Goal: Task Accomplishment & Management: Complete application form

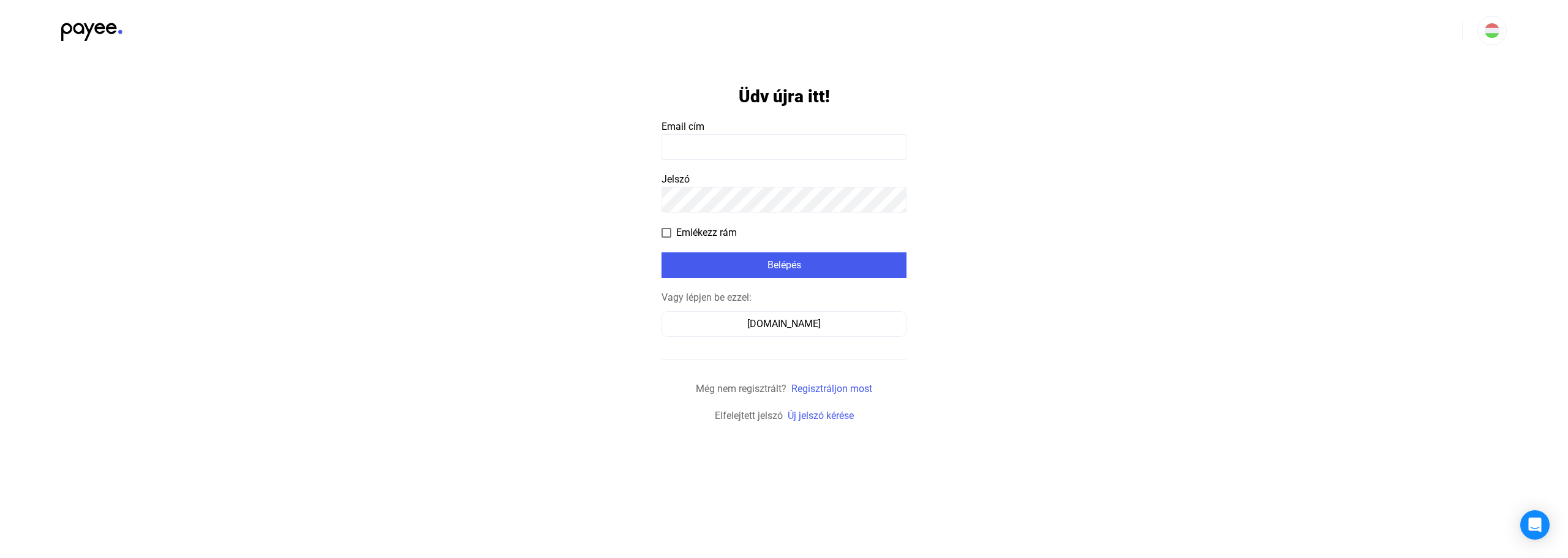
click at [703, 152] on input at bounding box center [783, 147] width 245 height 26
type input "**********"
click at [745, 262] on div "Belépés" at bounding box center [783, 266] width 237 height 15
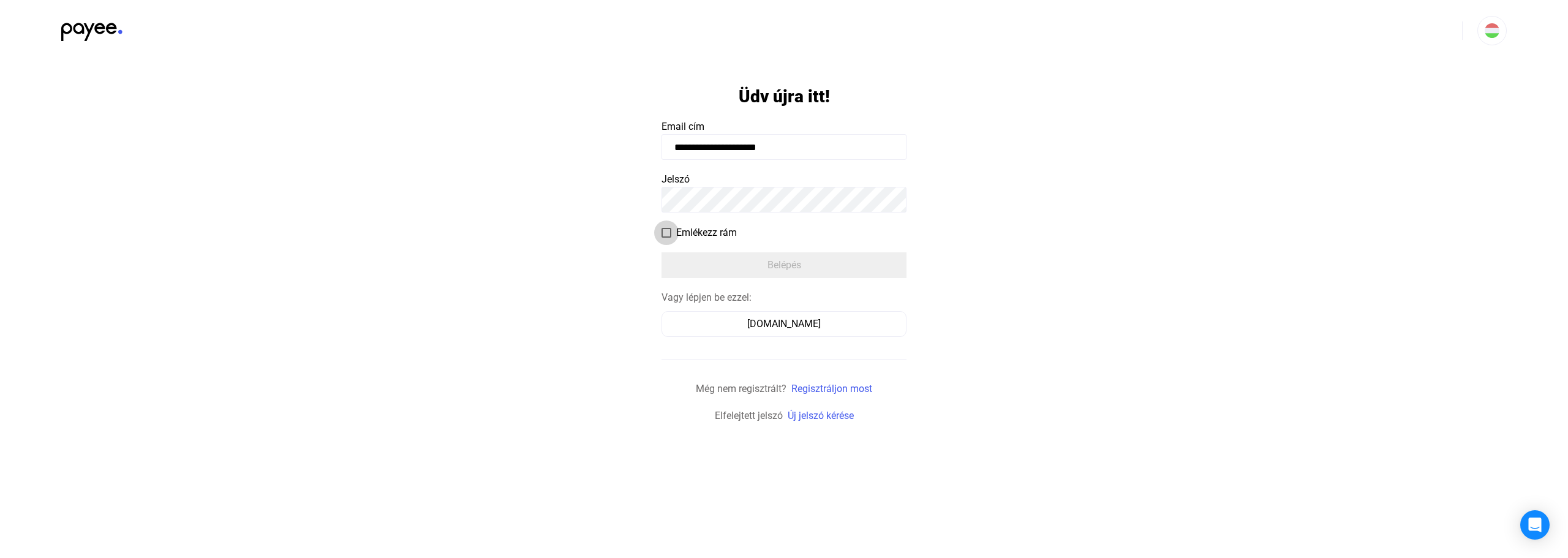
click at [666, 234] on span at bounding box center [666, 233] width 10 height 10
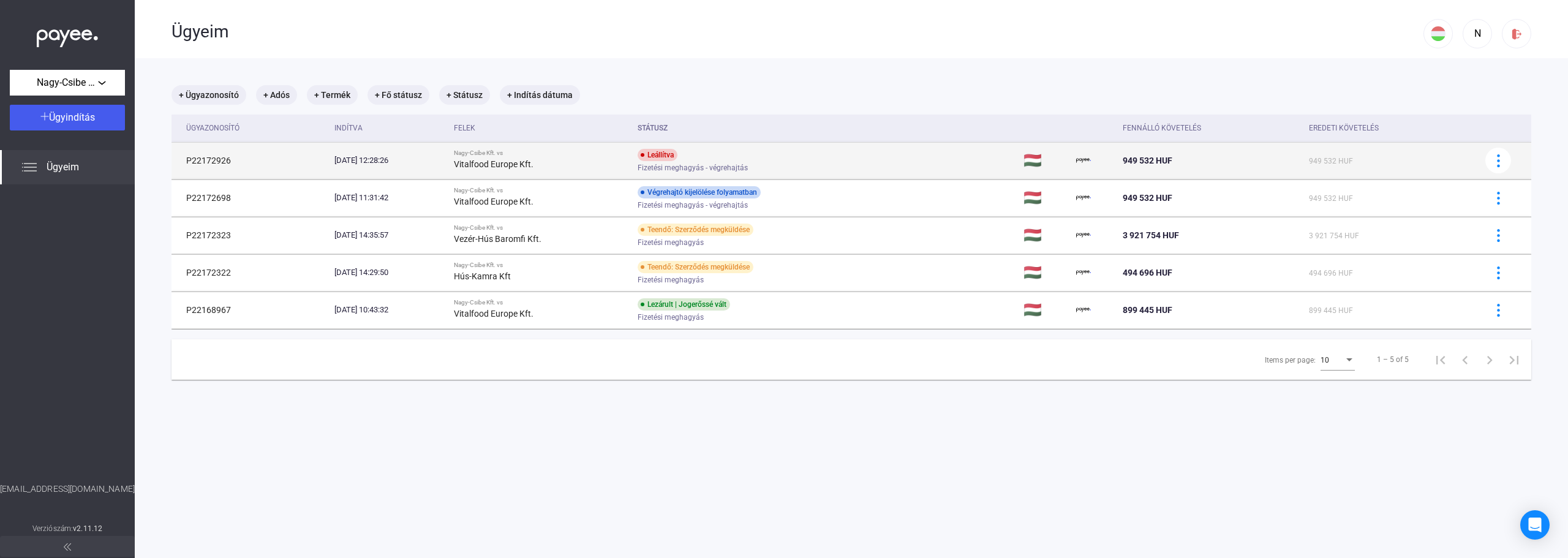
click at [560, 170] on div "Vitalfood Europe Kft." at bounding box center [540, 165] width 173 height 15
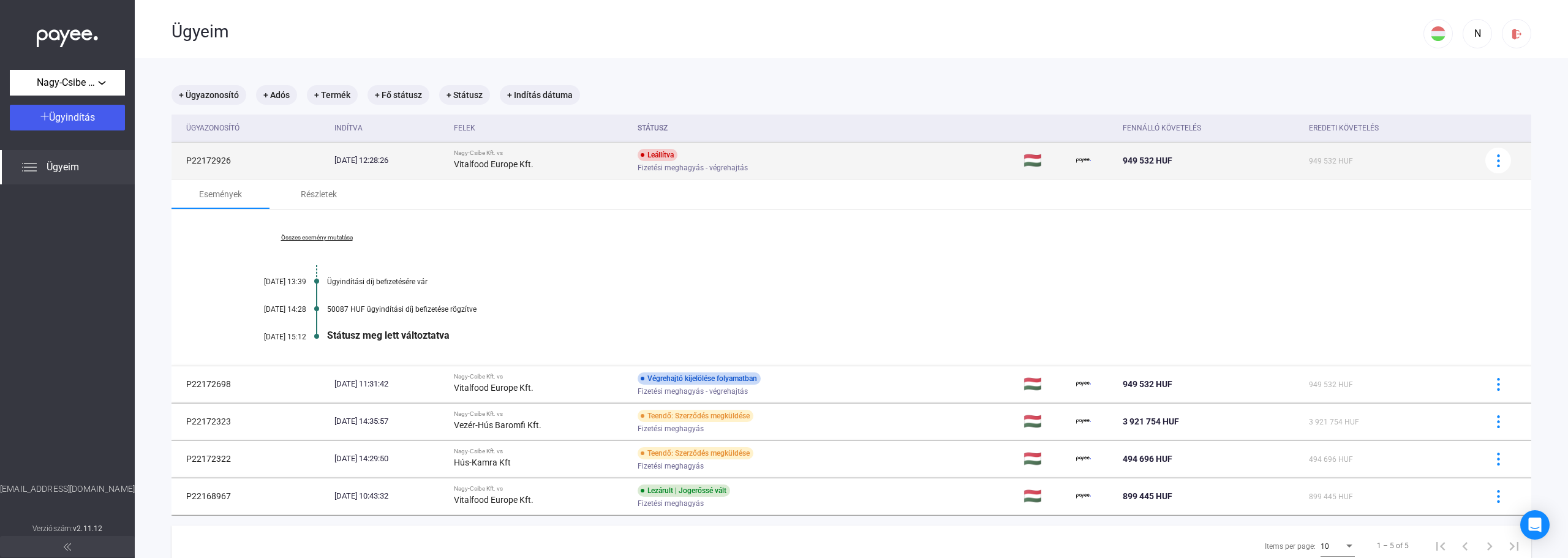
click at [677, 155] on div "Leállítva" at bounding box center [657, 155] width 40 height 12
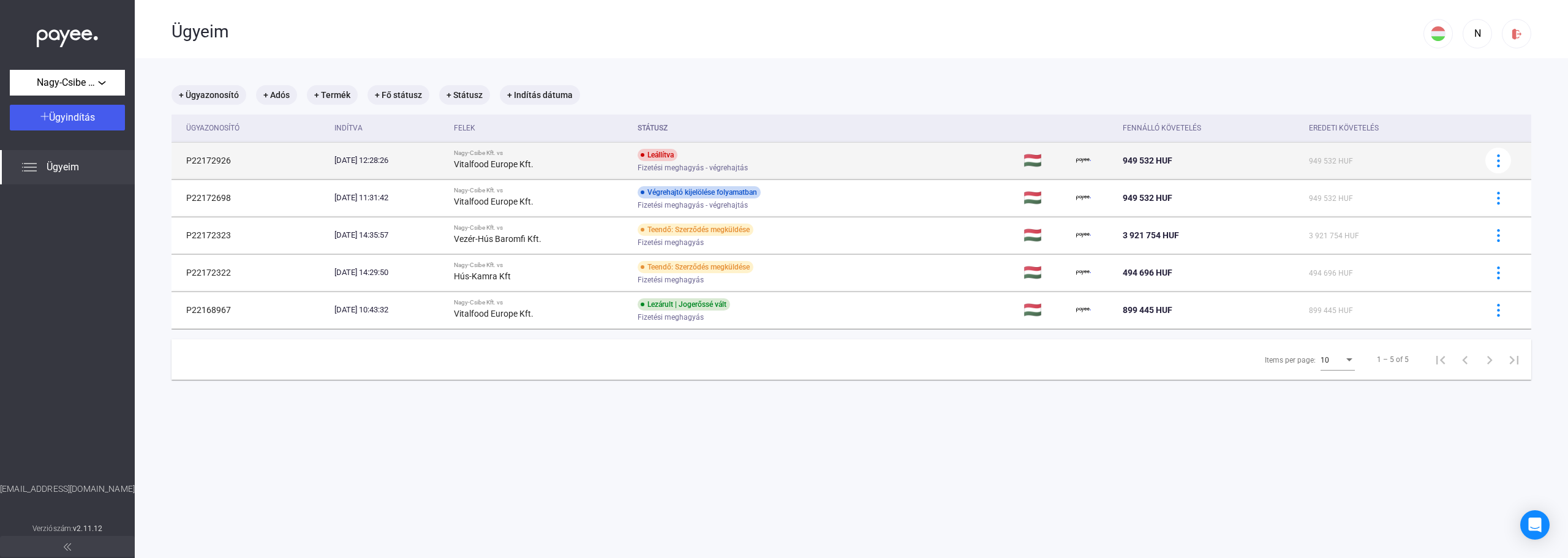
click at [583, 163] on div "Vitalfood Europe Kft." at bounding box center [540, 165] width 173 height 15
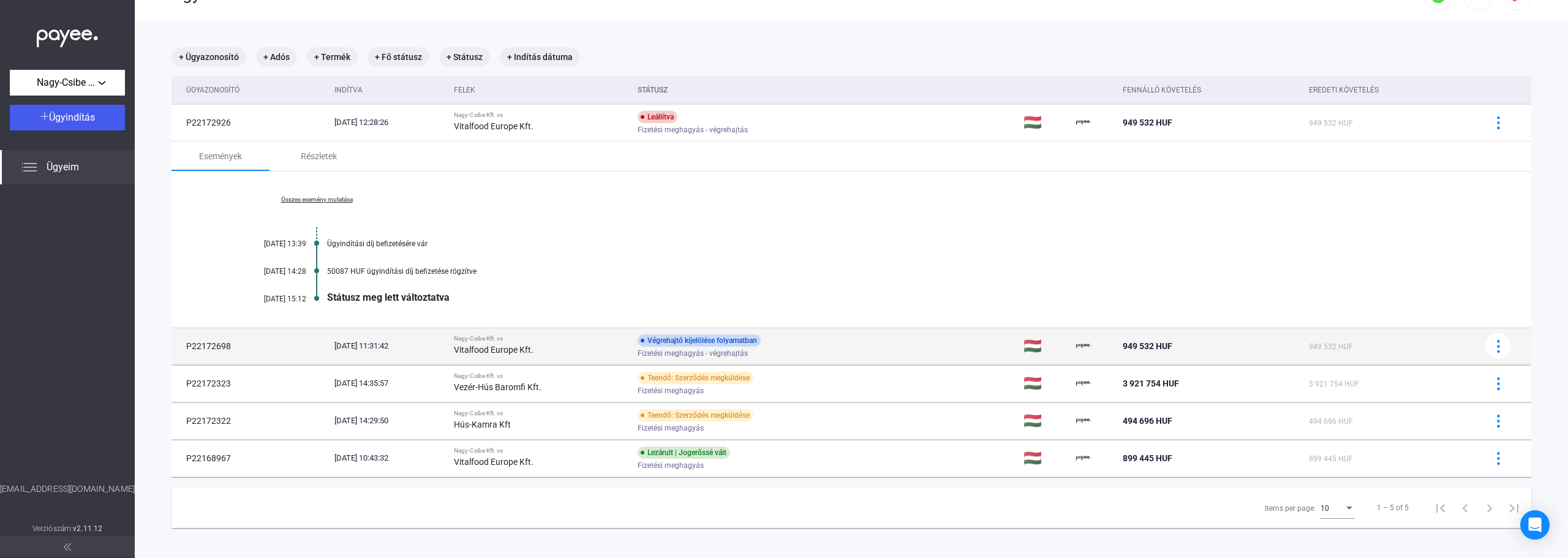
scroll to position [58, 0]
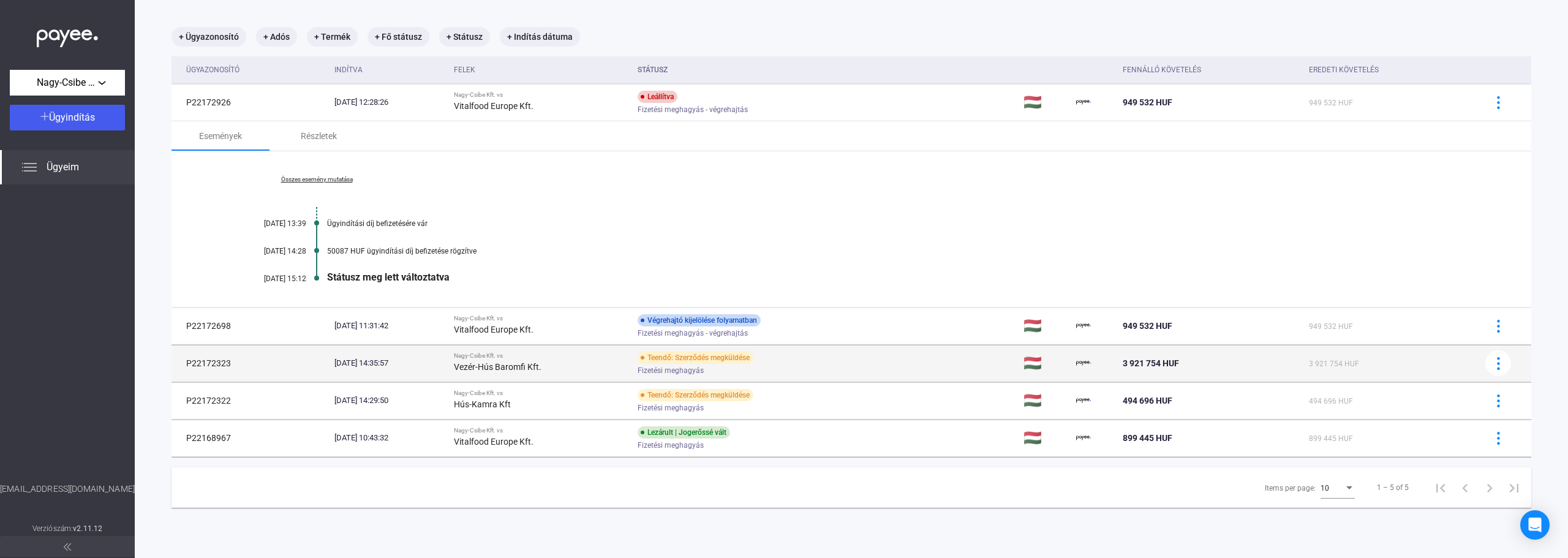
click at [751, 371] on div "Fizetési meghagyás" at bounding box center [735, 371] width 196 height 9
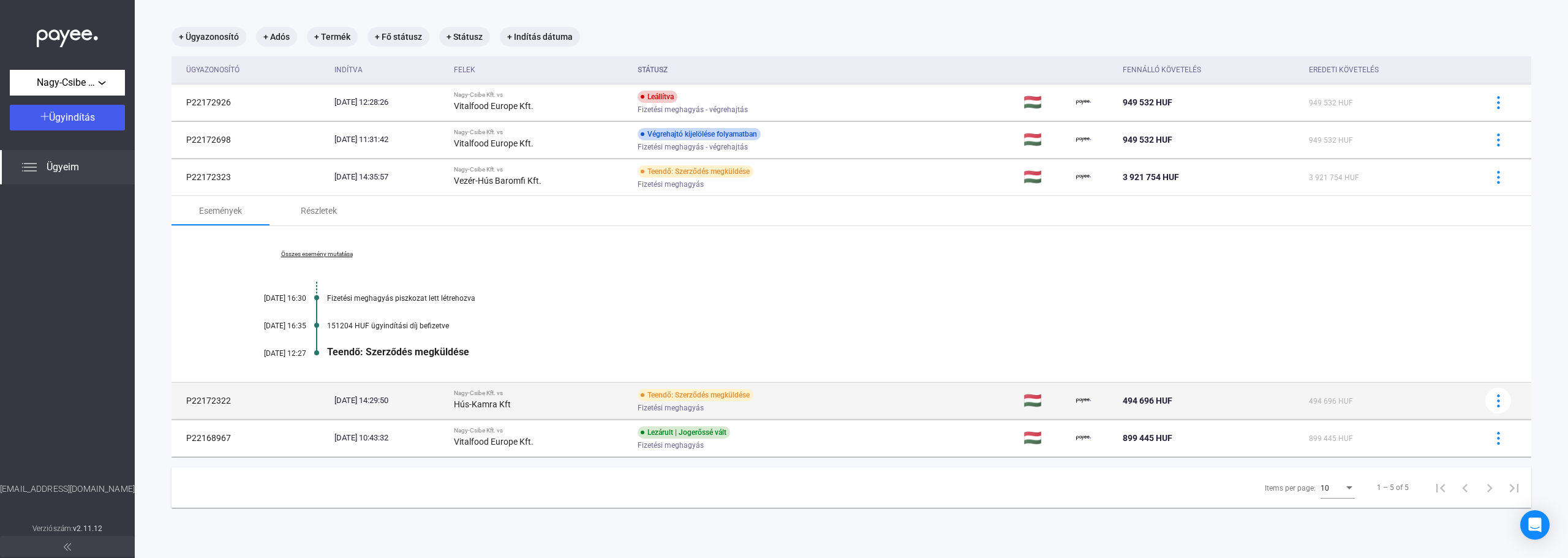
click at [589, 406] on div "Hús-Kamra Kft" at bounding box center [540, 405] width 173 height 15
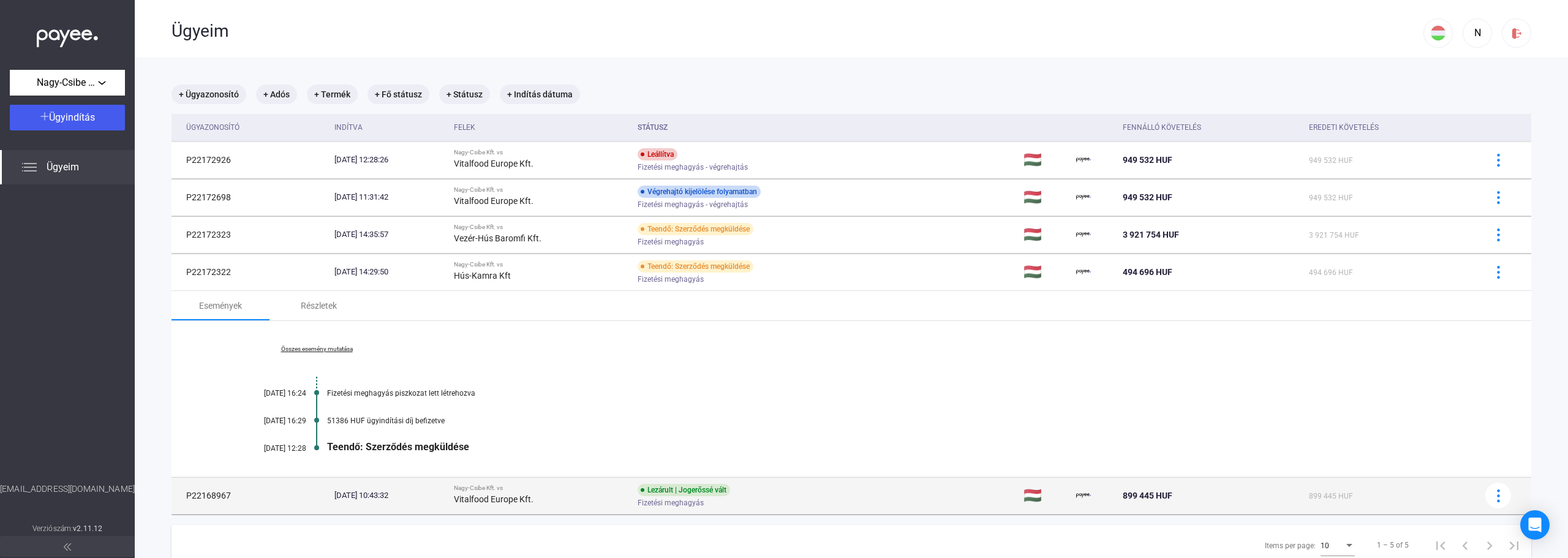
scroll to position [0, 0]
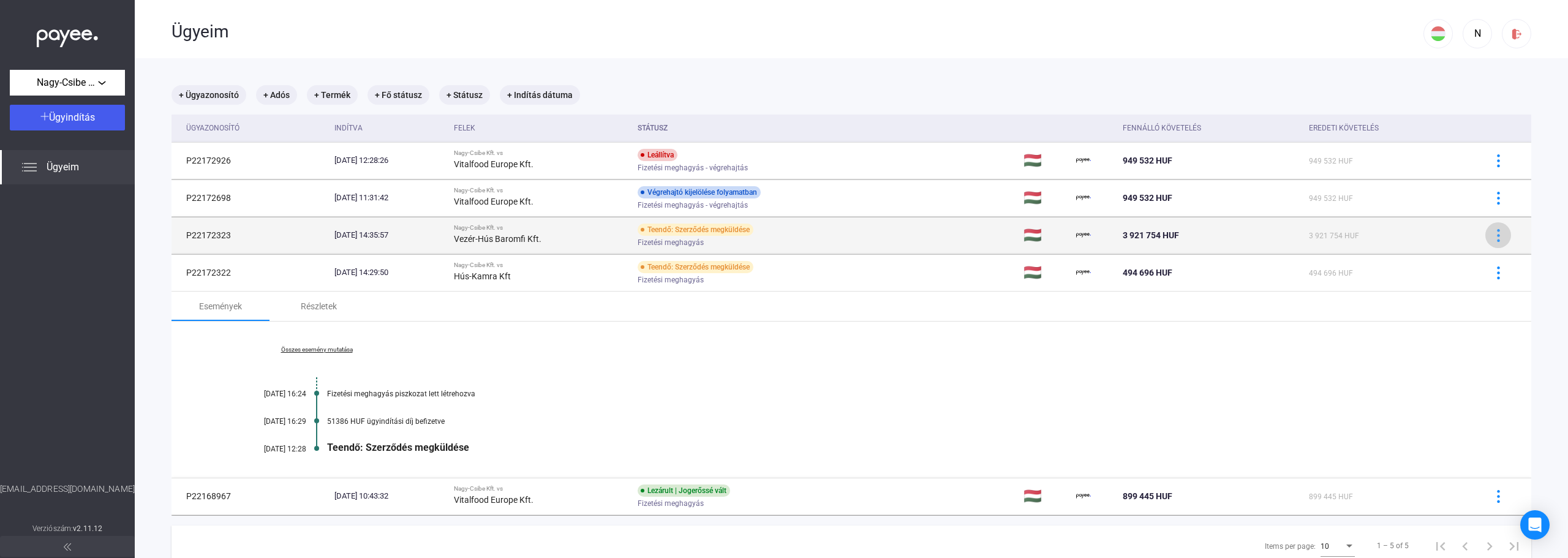
click at [1492, 234] on img at bounding box center [1498, 236] width 13 height 13
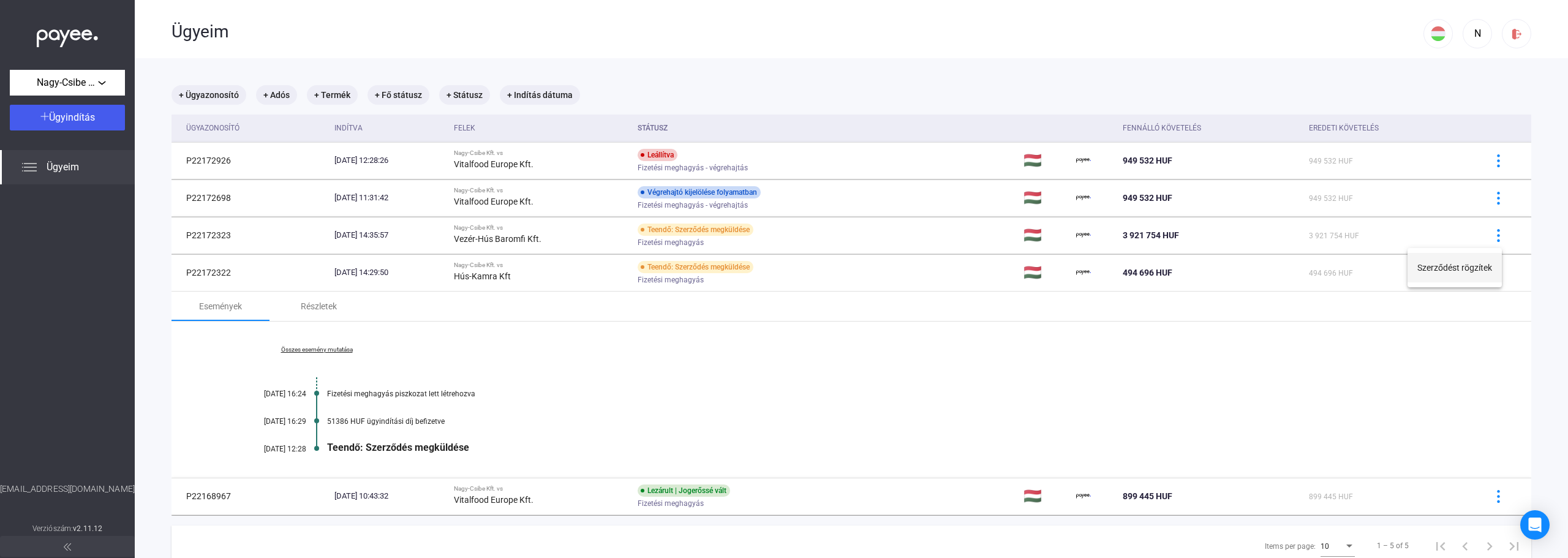
click at [1448, 272] on button "Szerződést rögzítek" at bounding box center [1454, 267] width 94 height 29
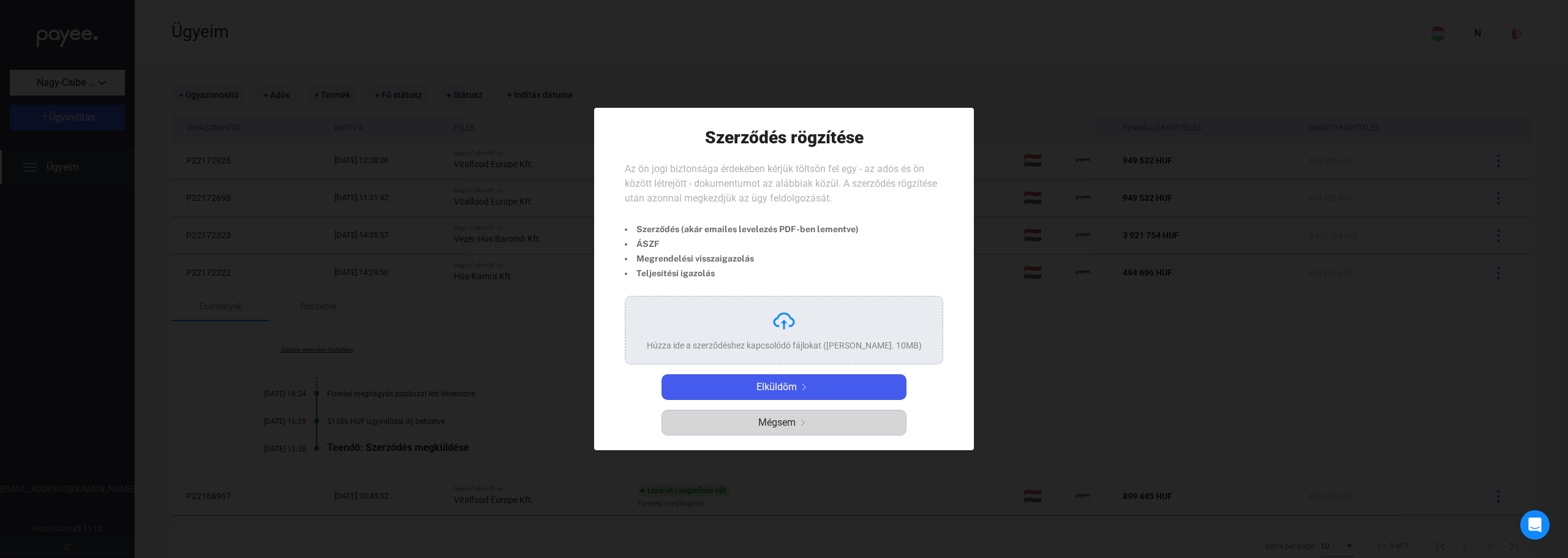
click at [768, 430] on span "Mégsem" at bounding box center [777, 423] width 37 height 15
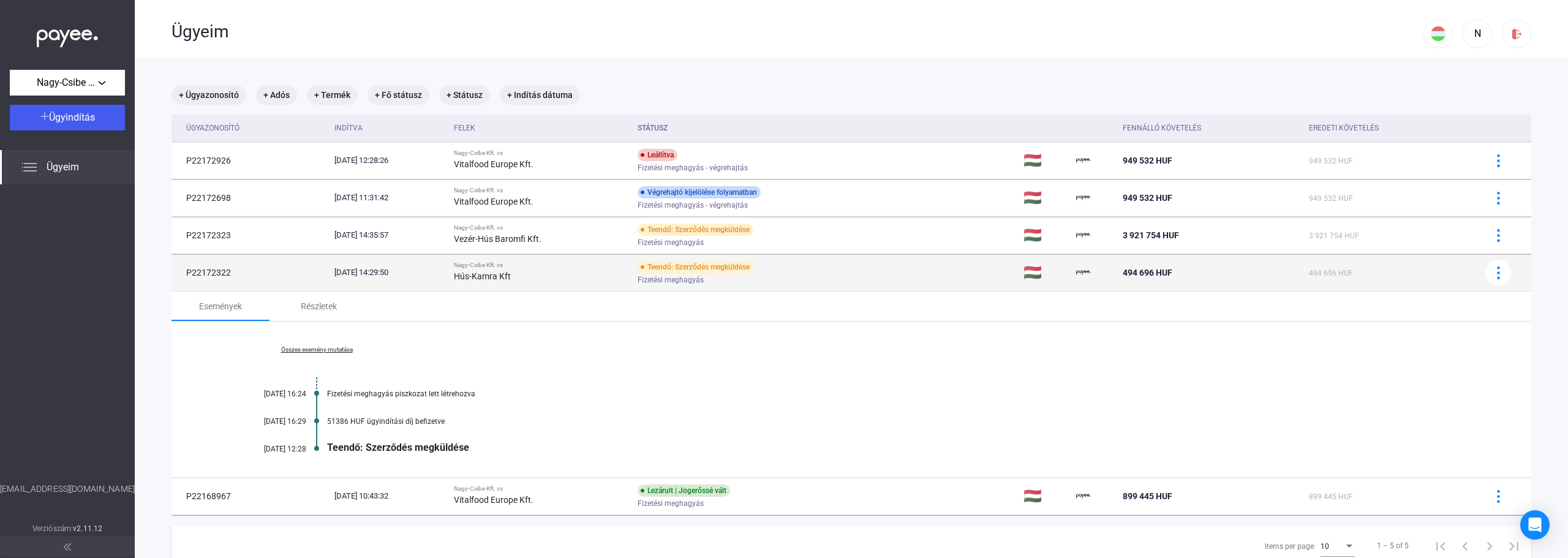
click at [246, 272] on td "P22172322" at bounding box center [251, 272] width 158 height 37
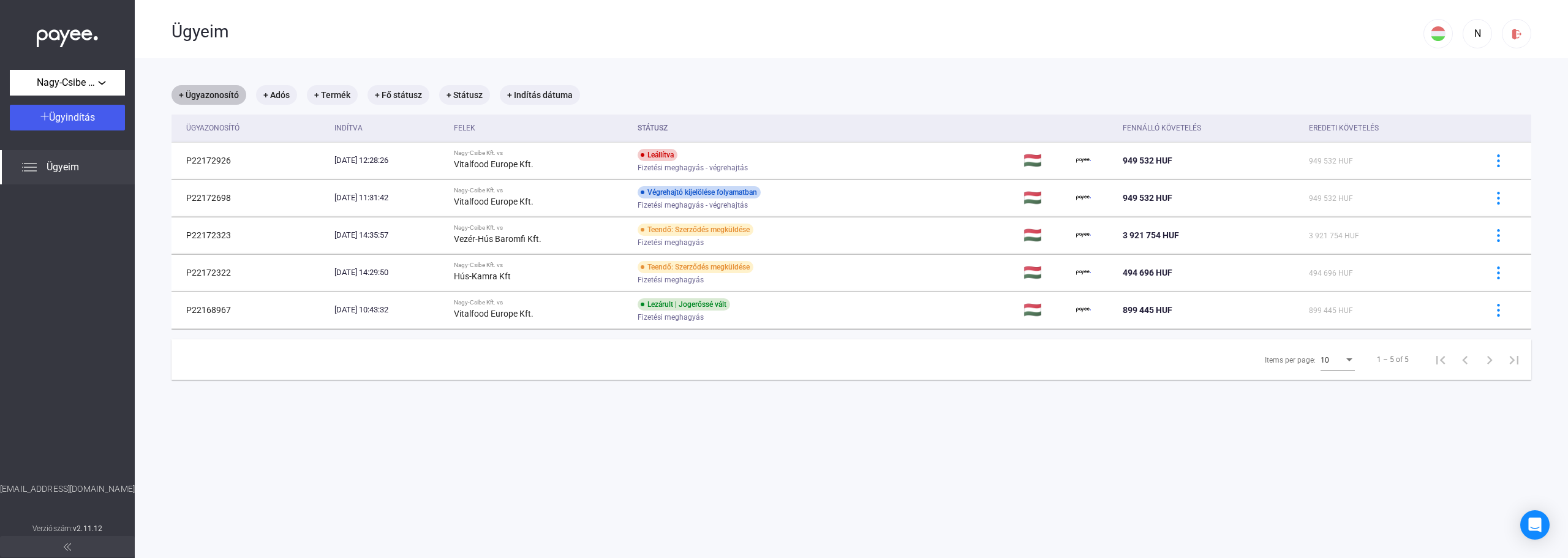
click at [224, 98] on mat-chip "+ Ügyazonosító" at bounding box center [209, 95] width 75 height 19
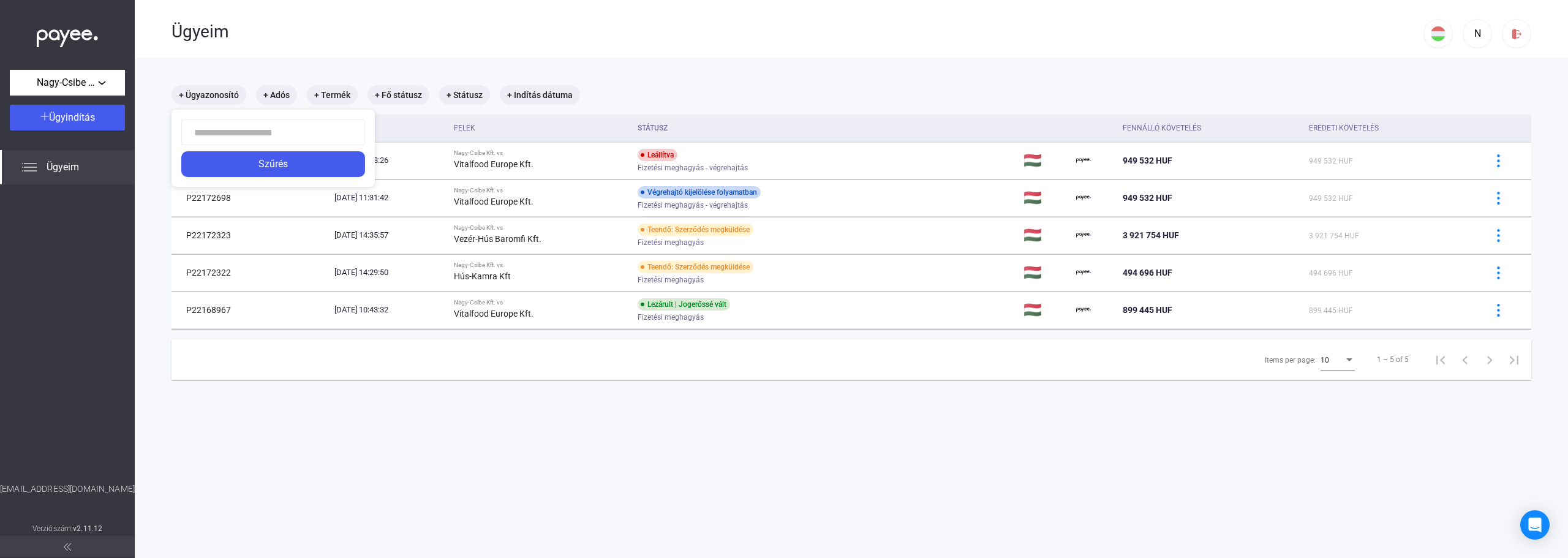
click at [224, 97] on div at bounding box center [784, 279] width 1568 height 558
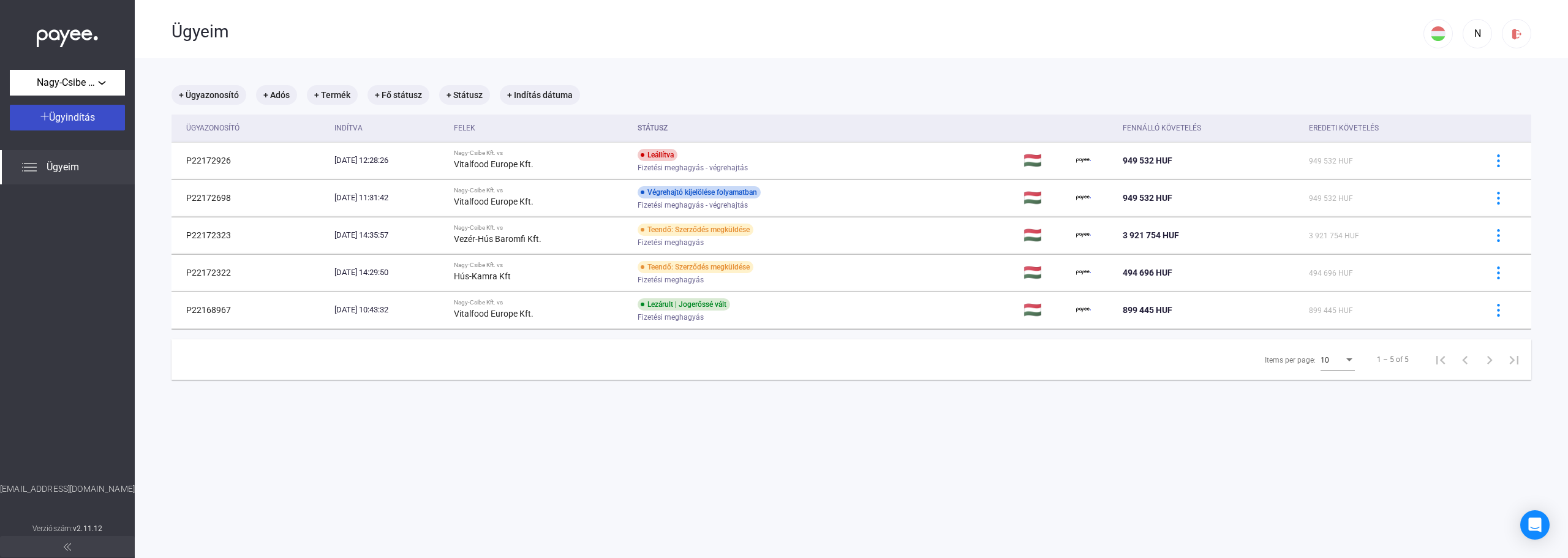
click at [88, 118] on span "Ügyindítás" at bounding box center [72, 117] width 46 height 12
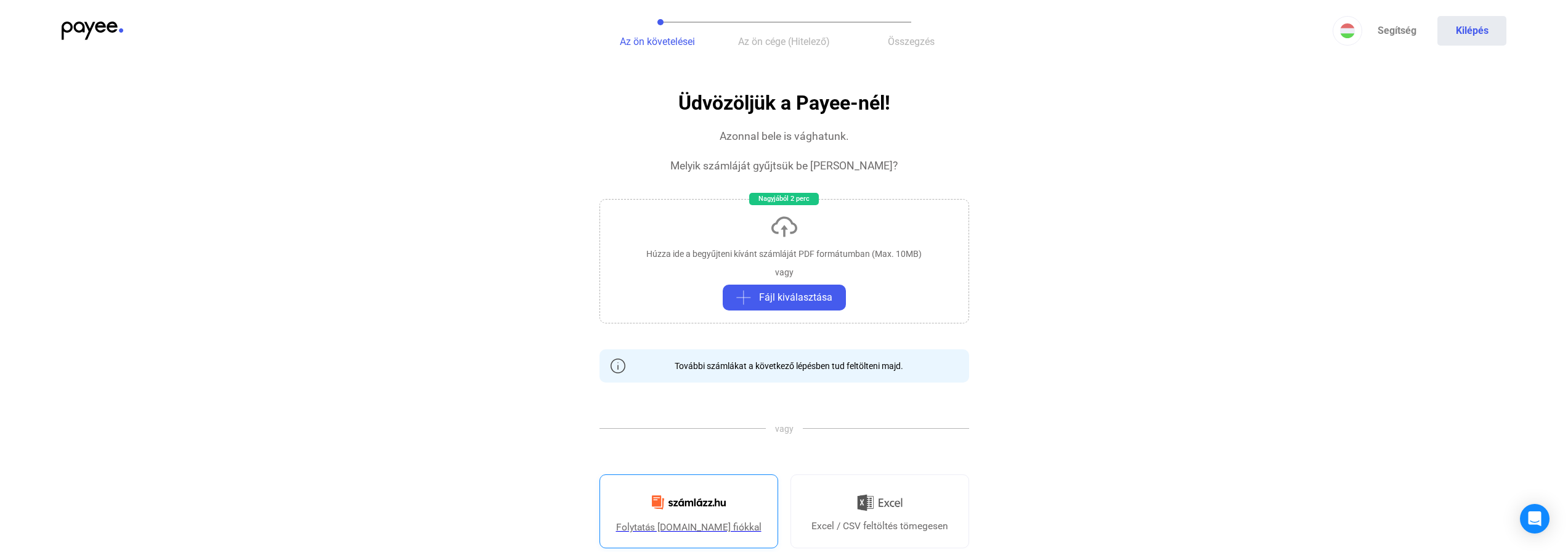
click at [685, 519] on link "Folytatás [DOMAIN_NAME] fiókkal" at bounding box center [688, 511] width 179 height 74
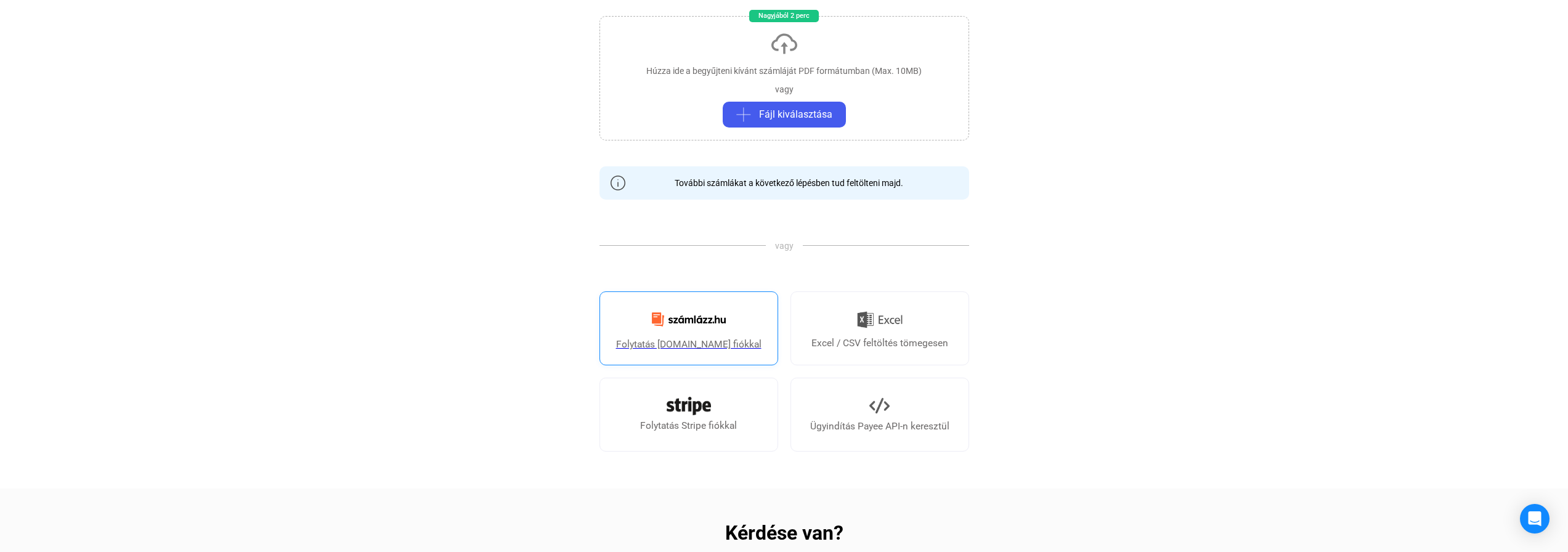
scroll to position [123, 0]
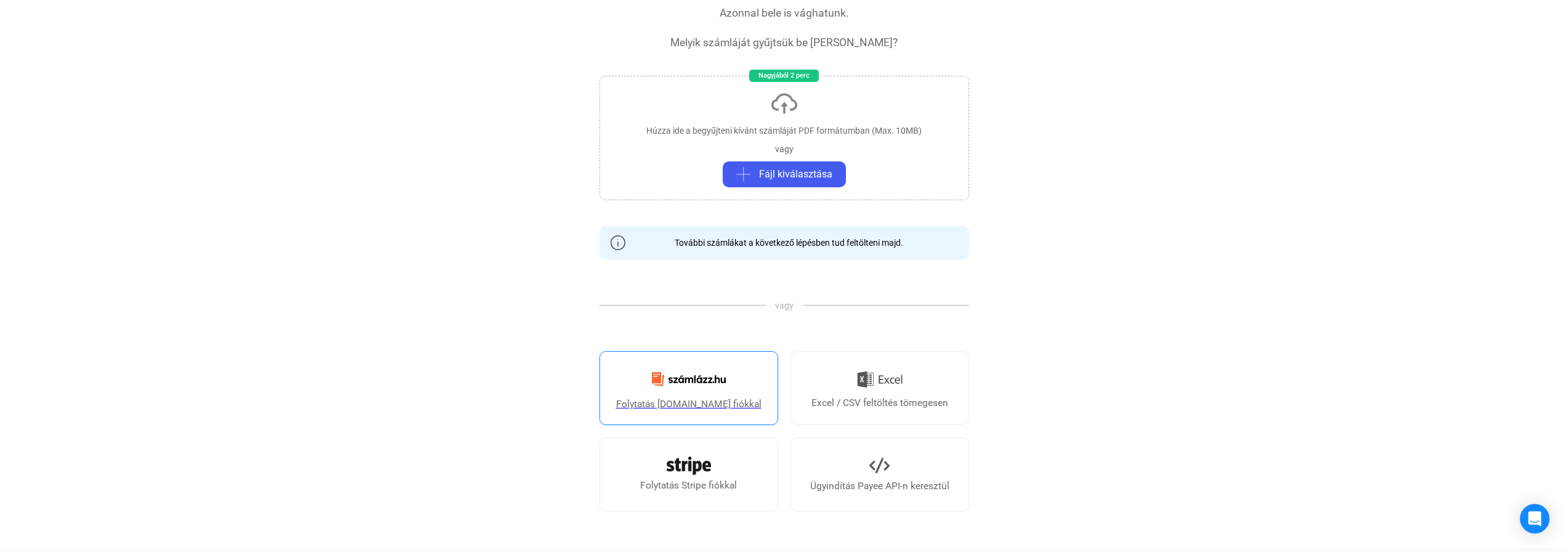
click at [697, 403] on div "Folytatás [DOMAIN_NAME] fiókkal" at bounding box center [689, 404] width 145 height 15
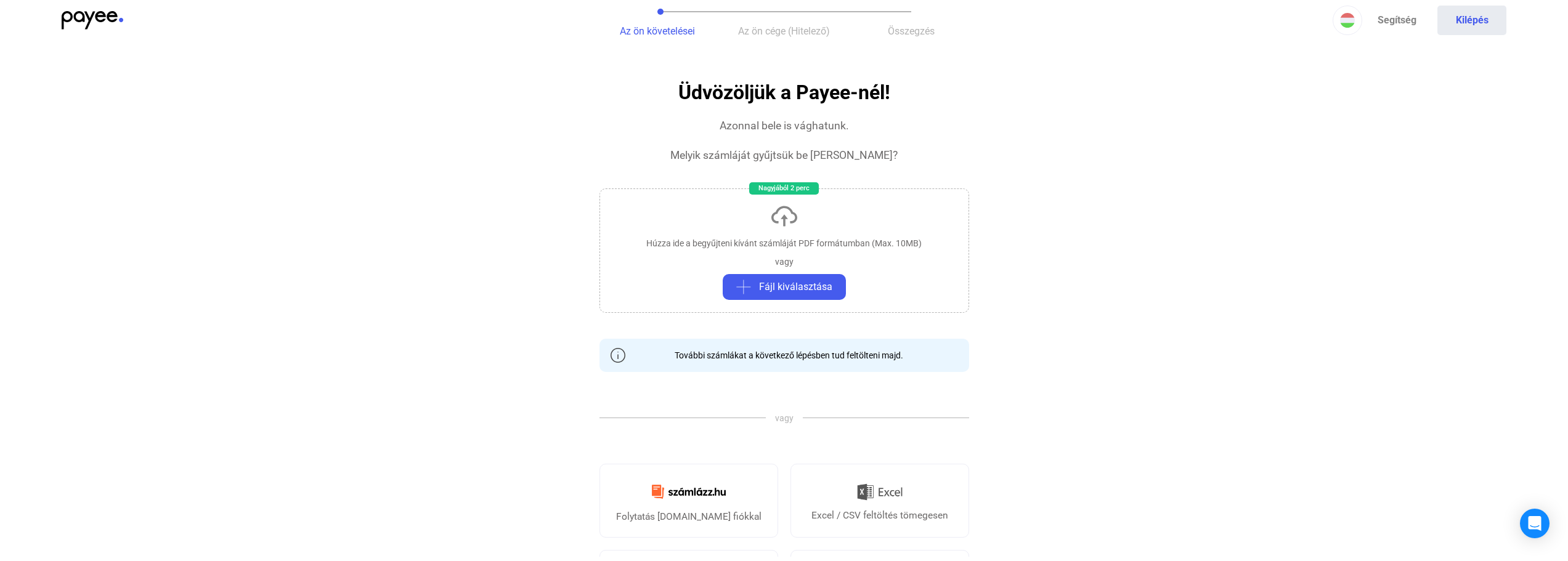
scroll to position [0, 0]
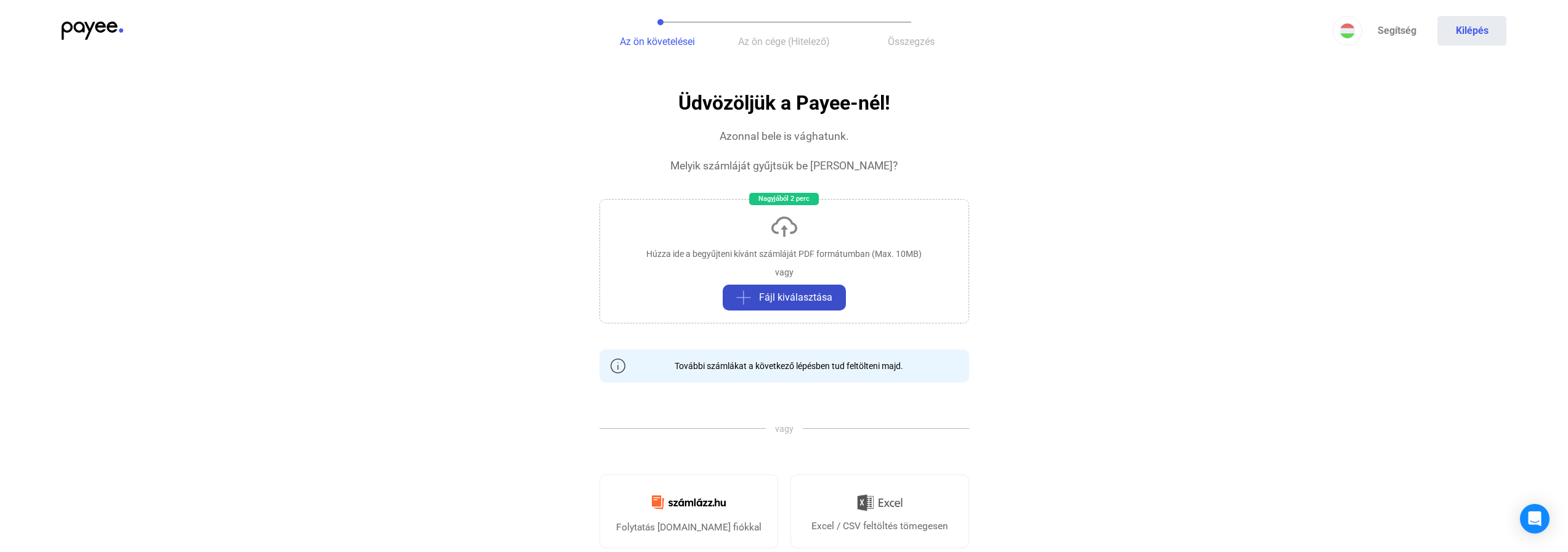
click at [774, 299] on span "Fájl kiválasztása" at bounding box center [796, 298] width 73 height 15
click at [787, 298] on span "Fájl kiválasztása" at bounding box center [796, 298] width 73 height 15
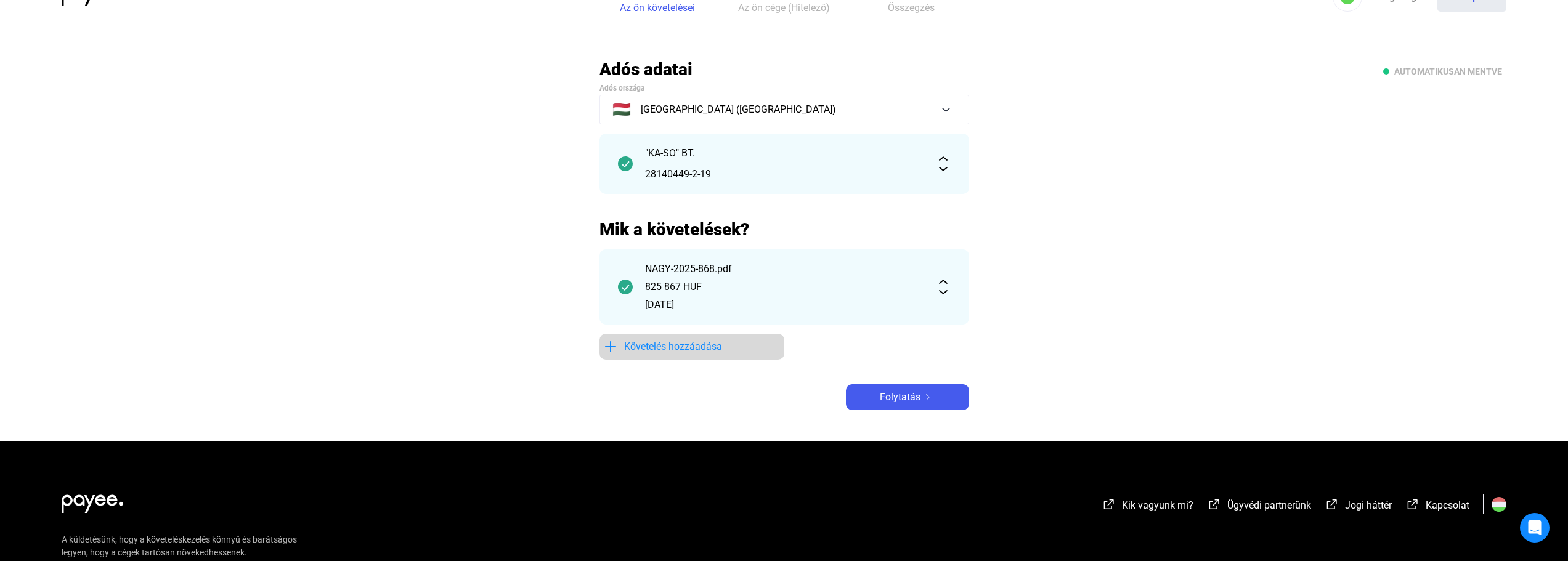
scroll to position [61, 0]
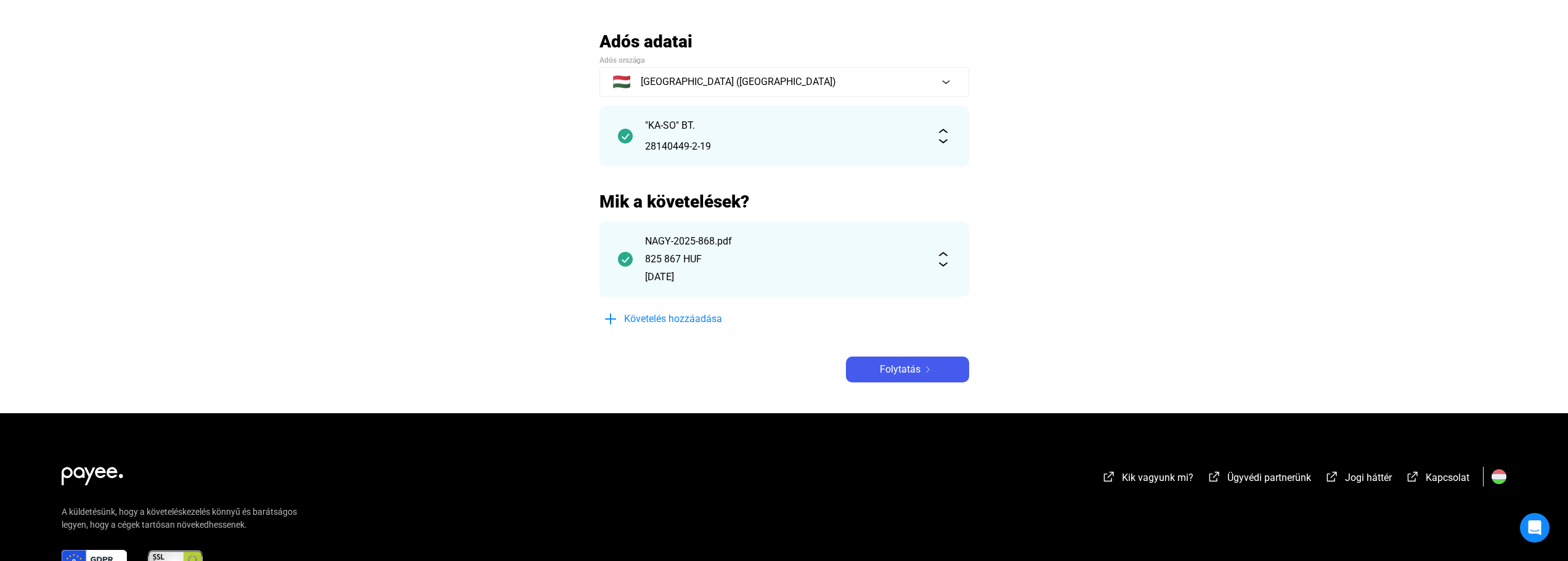
click at [941, 263] on img at bounding box center [944, 260] width 15 height 15
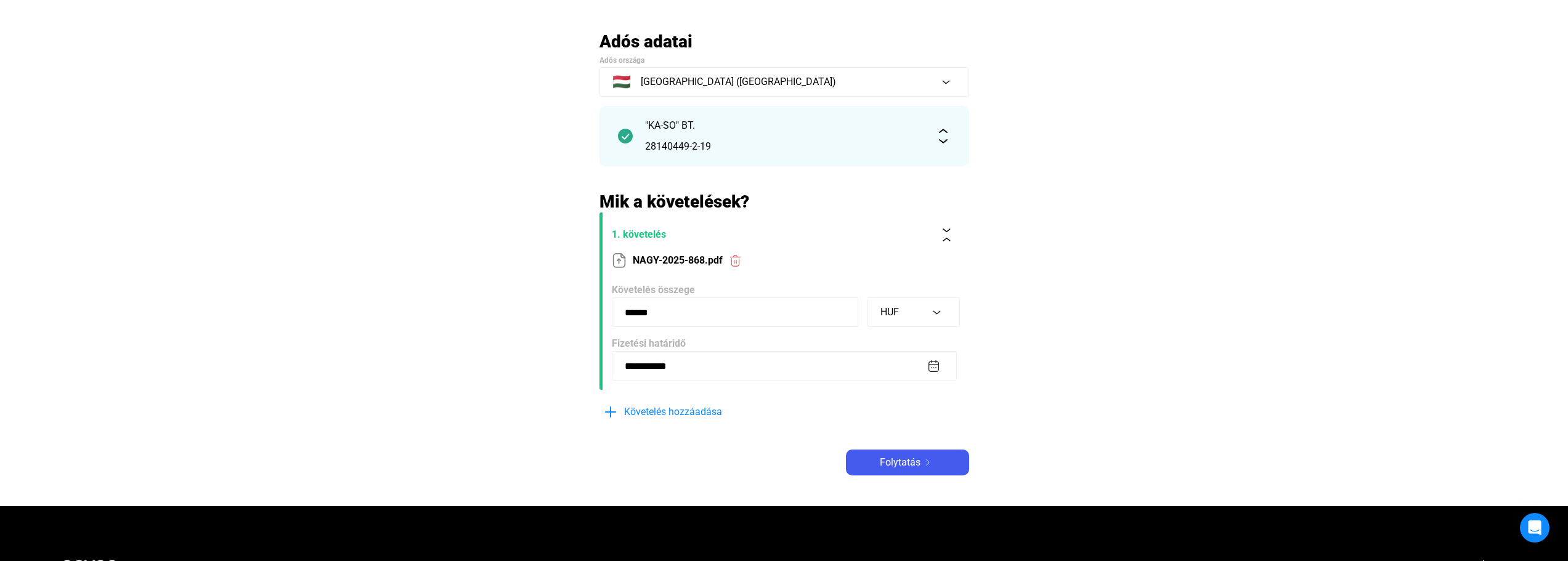
click at [741, 312] on input "******" at bounding box center [735, 312] width 246 height 29
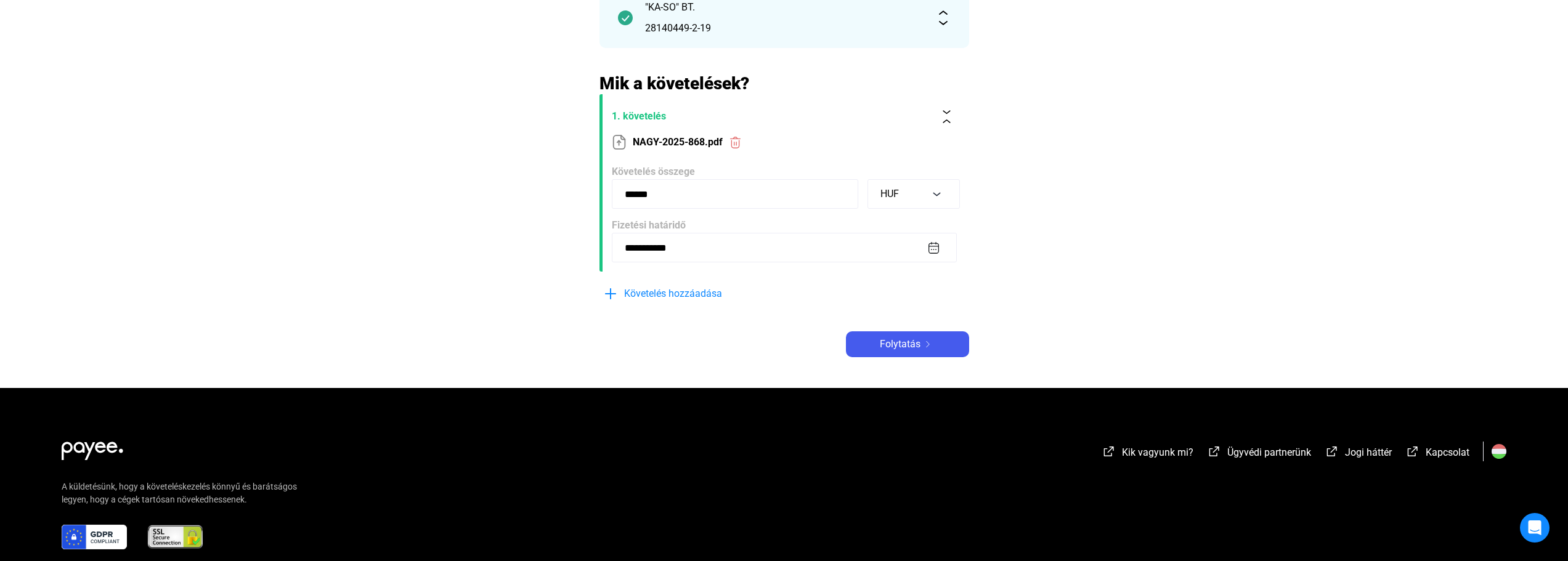
scroll to position [185, 0]
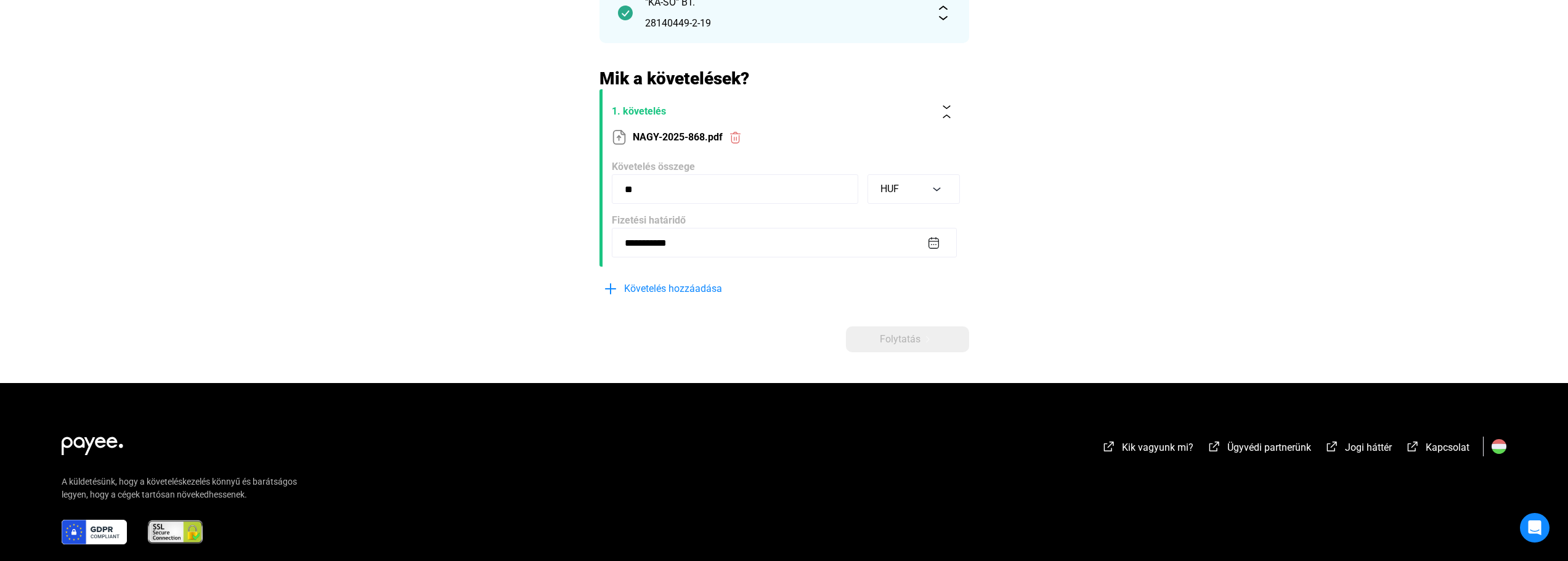
type input "*"
type input "******"
click at [1032, 266] on main "**********" at bounding box center [784, 145] width 1568 height 476
click at [898, 330] on button "Folytatás" at bounding box center [907, 339] width 124 height 26
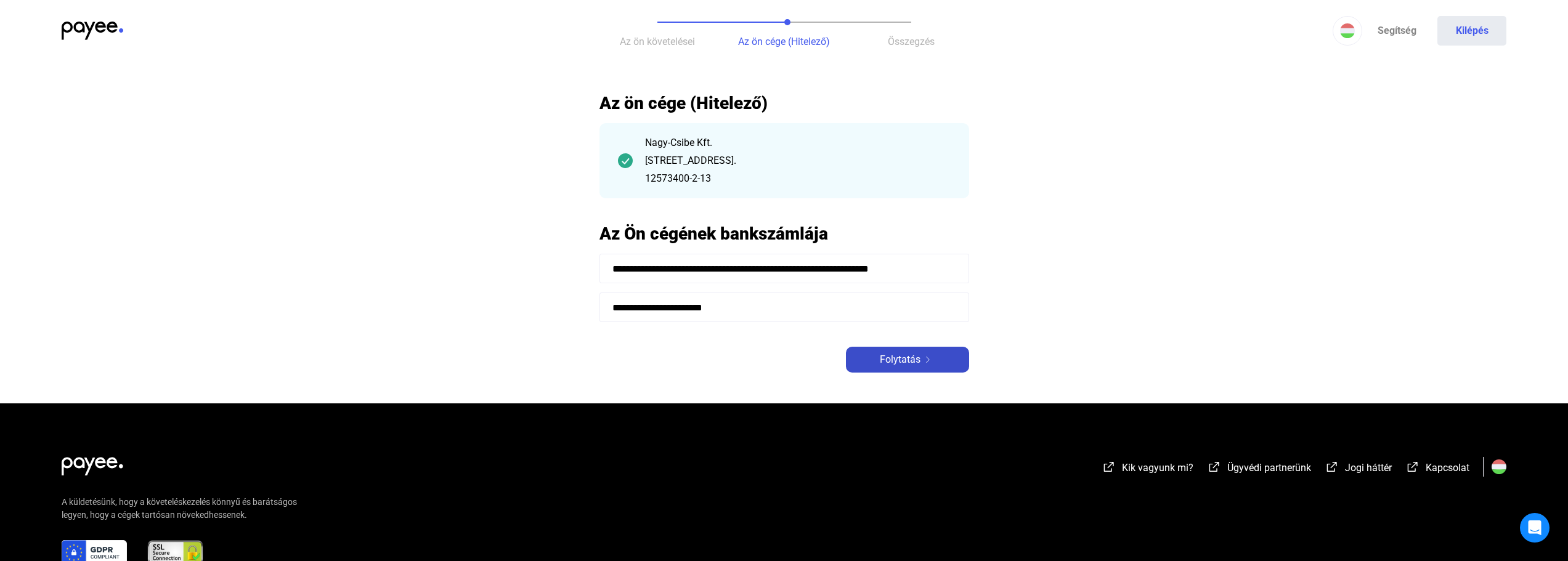
click at [890, 359] on span "Folytatás" at bounding box center [900, 360] width 41 height 15
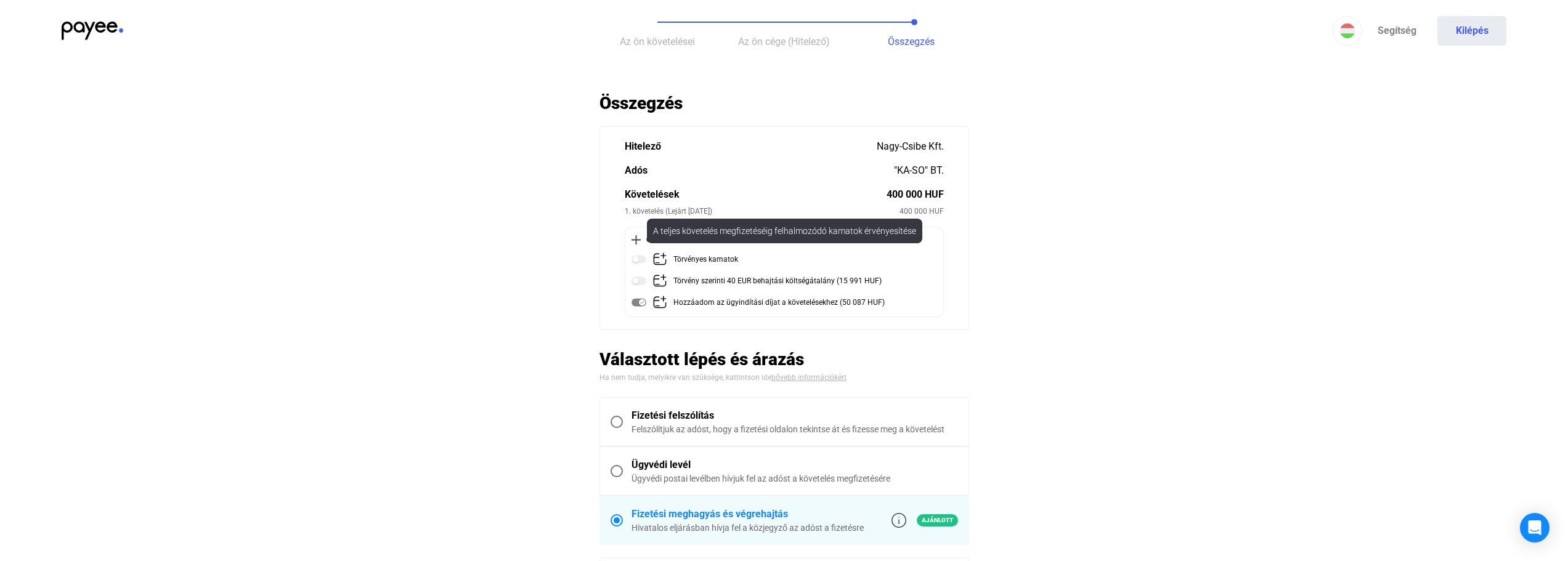
click at [634, 259] on img at bounding box center [639, 260] width 15 height 15
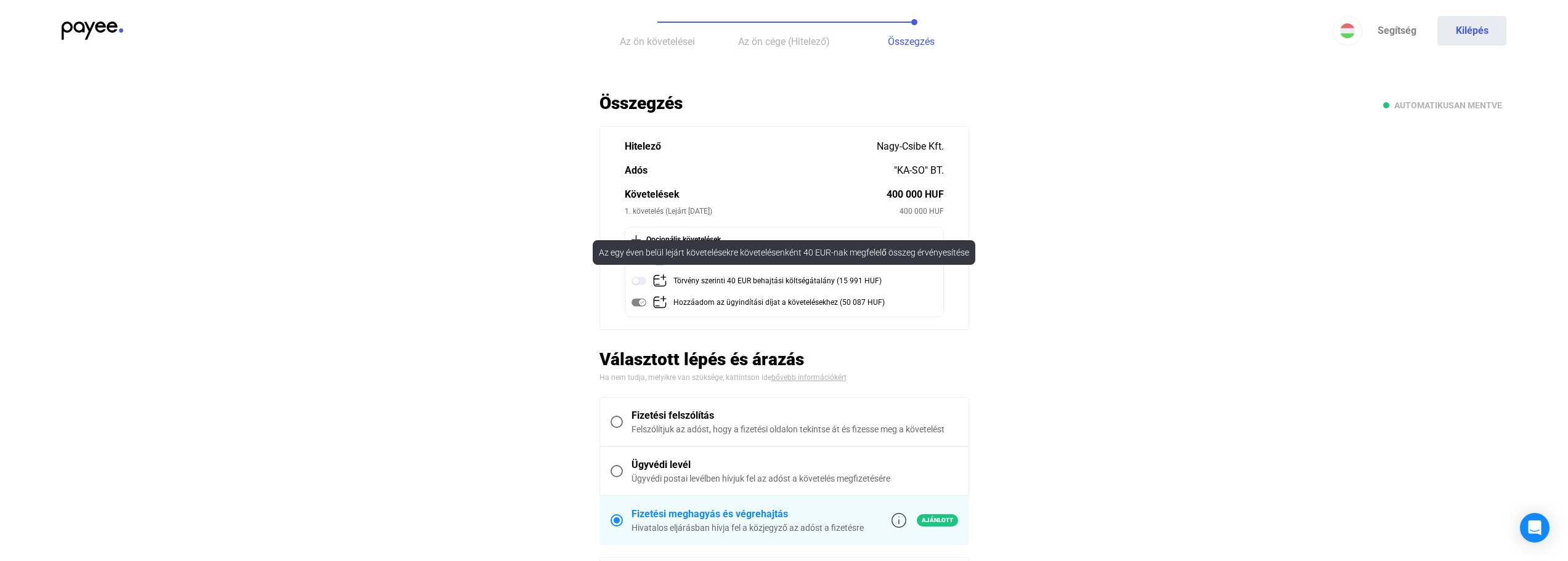
click at [638, 284] on img at bounding box center [639, 281] width 15 height 15
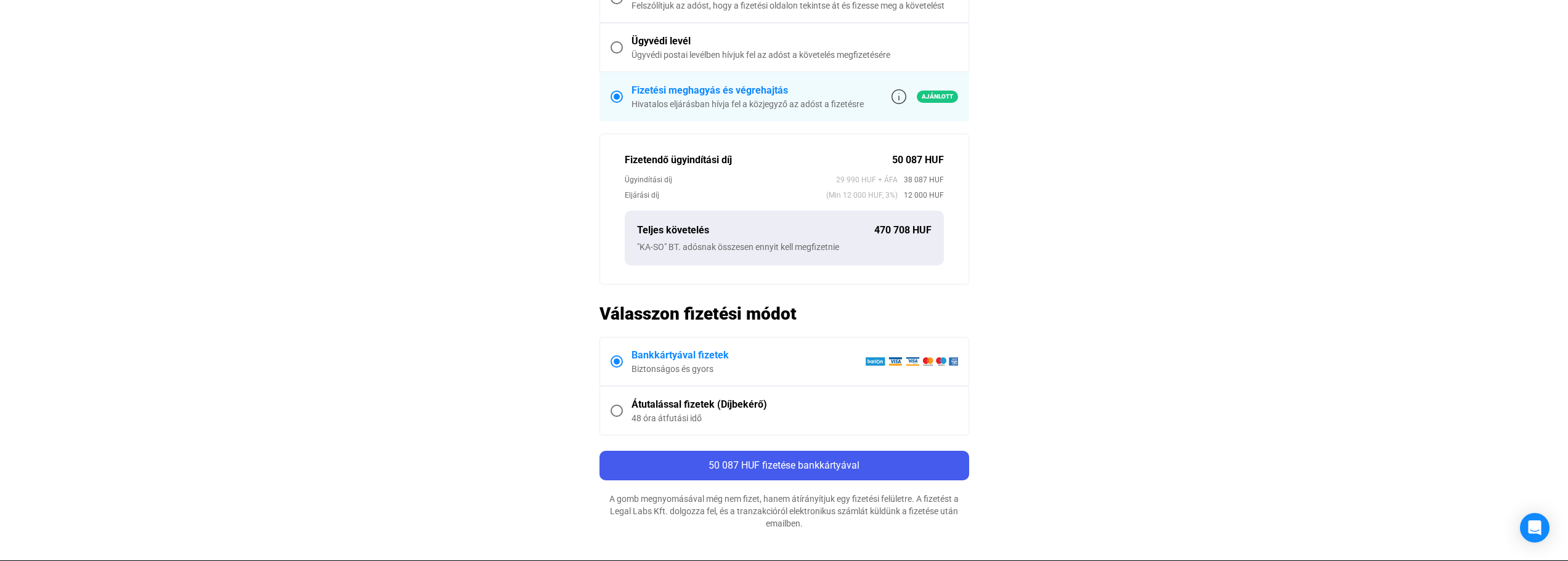
scroll to position [431, 0]
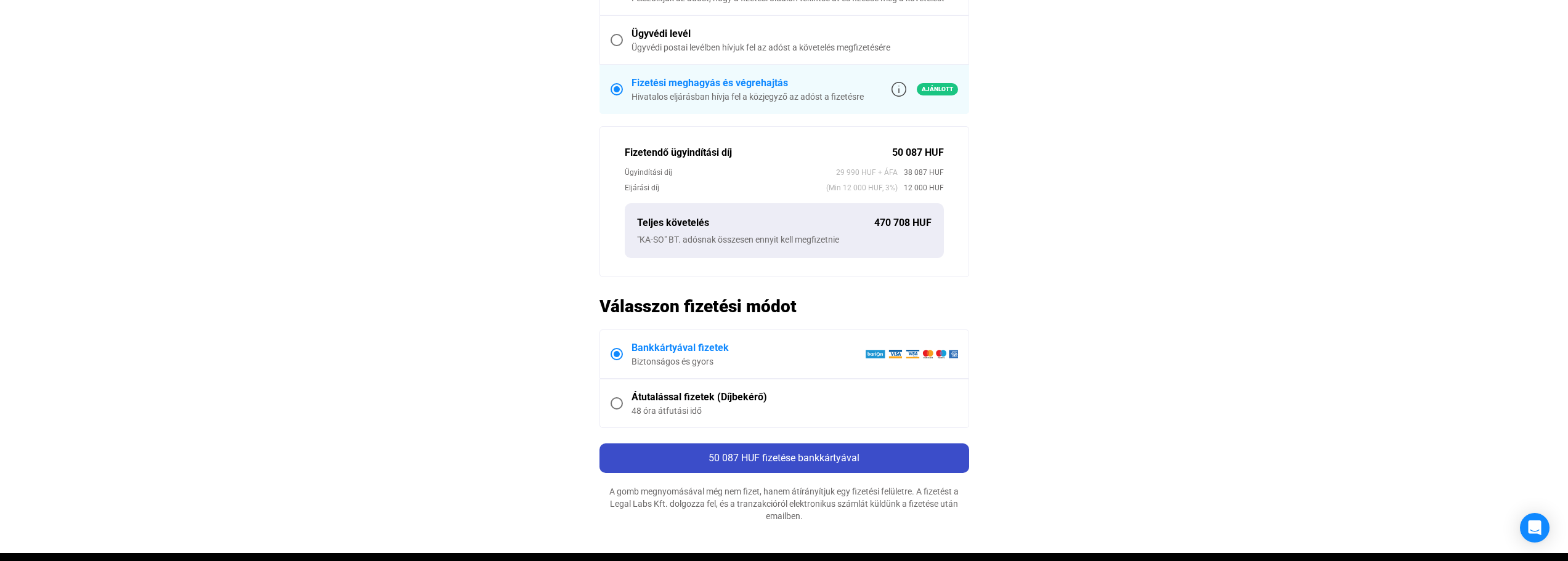
click at [778, 460] on span "50 087 HUF fizetése bankkártyával" at bounding box center [784, 458] width 151 height 12
